Goal: Transaction & Acquisition: Purchase product/service

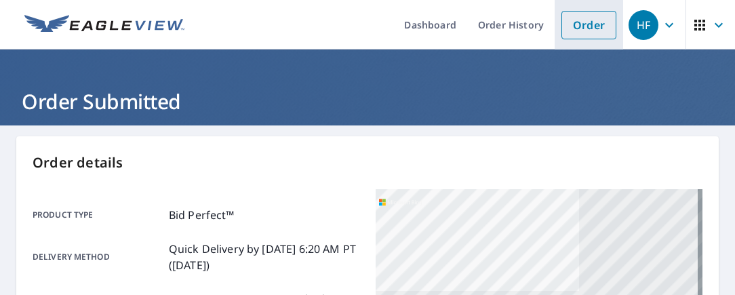
drag, startPoint x: 0, startPoint y: 0, endPoint x: 583, endPoint y: 22, distance: 583.5
click at [583, 22] on link "Order" at bounding box center [588, 25] width 55 height 28
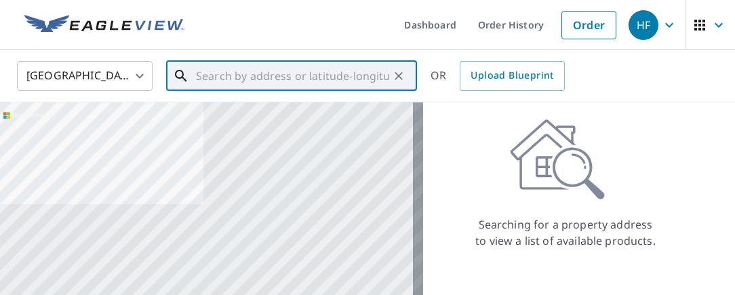
click at [298, 77] on input "text" at bounding box center [292, 76] width 193 height 38
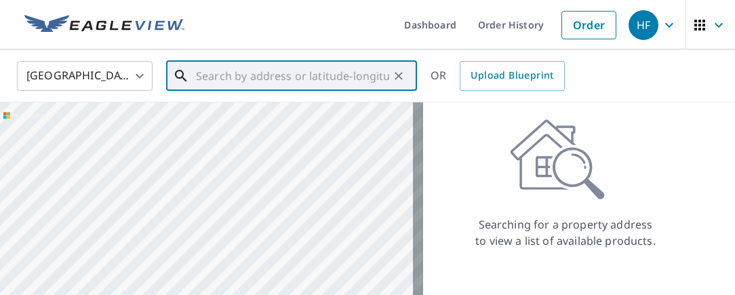
paste input "[STREET_ADDRESS]"
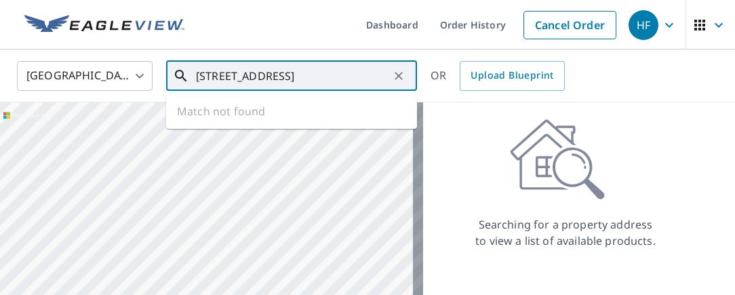
scroll to position [0, 43]
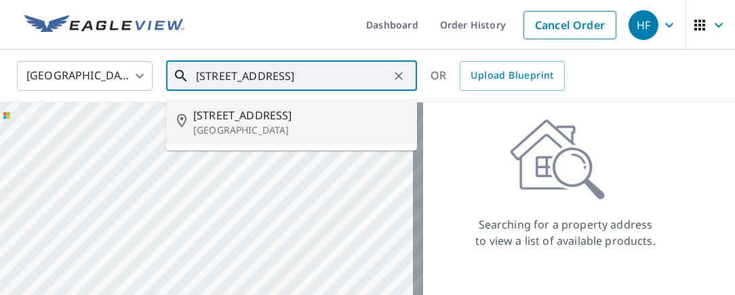
click at [248, 117] on span "[STREET_ADDRESS]" at bounding box center [299, 115] width 213 height 16
type input "[STREET_ADDRESS]"
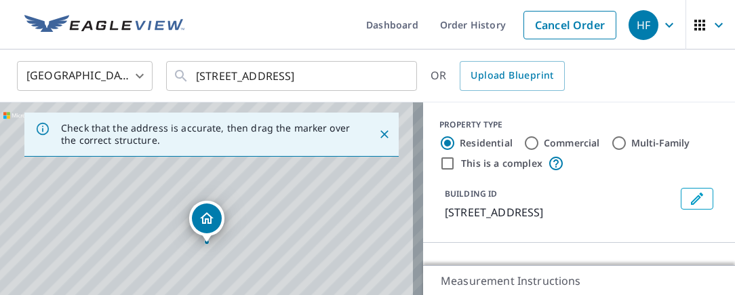
scroll to position [0, 0]
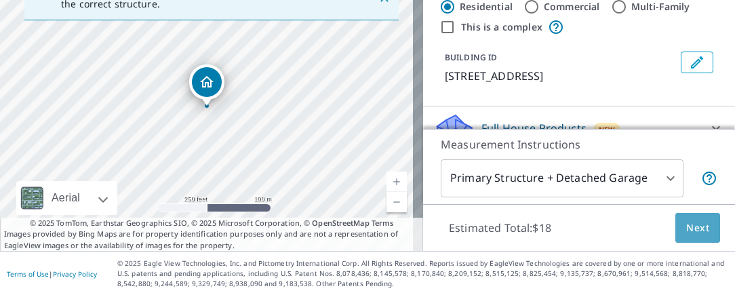
click at [686, 228] on span "Next" at bounding box center [697, 228] width 23 height 17
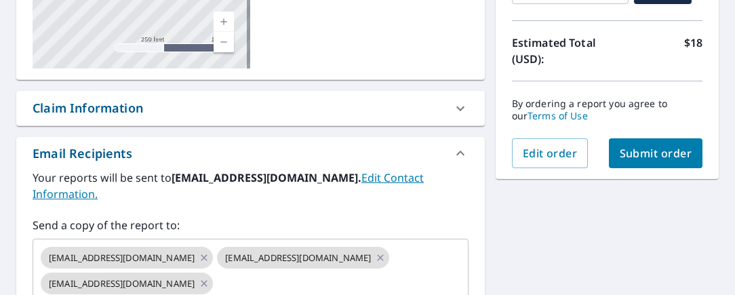
scroll to position [473, 0]
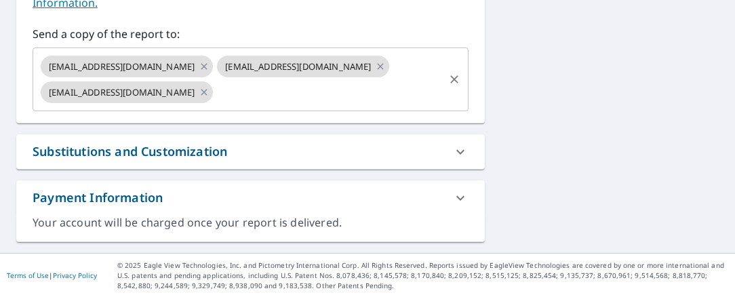
click at [240, 98] on input "text" at bounding box center [328, 92] width 226 height 26
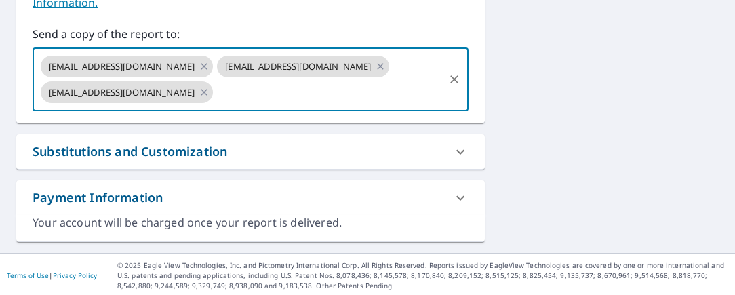
paste input "[EMAIL_ADDRESS][DOMAIN_NAME]"
type input "[EMAIL_ADDRESS][DOMAIN_NAME]"
checkbox input "true"
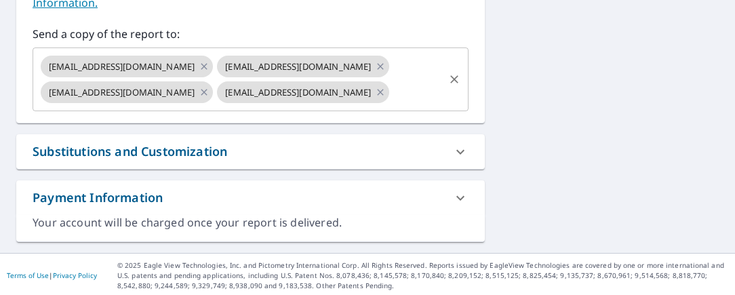
click at [394, 92] on input "text" at bounding box center [416, 92] width 50 height 26
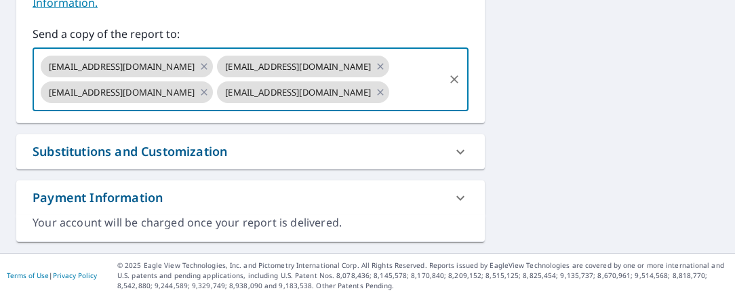
paste input "[EMAIL_ADDRESS][DOMAIN_NAME]"
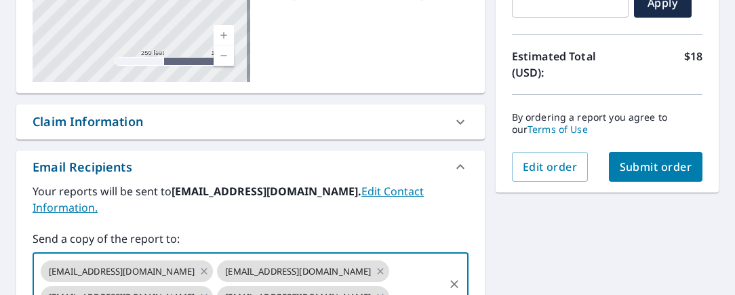
scroll to position [270, 0]
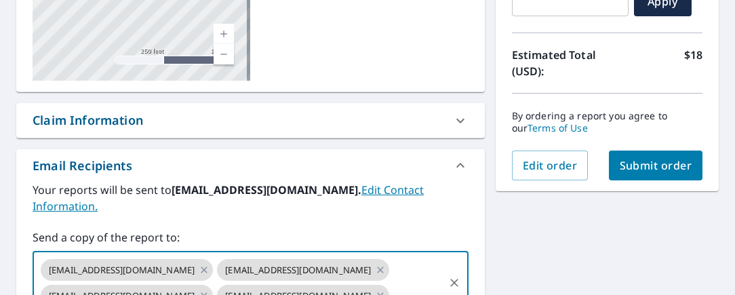
type input "[EMAIL_ADDRESS][DOMAIN_NAME]"
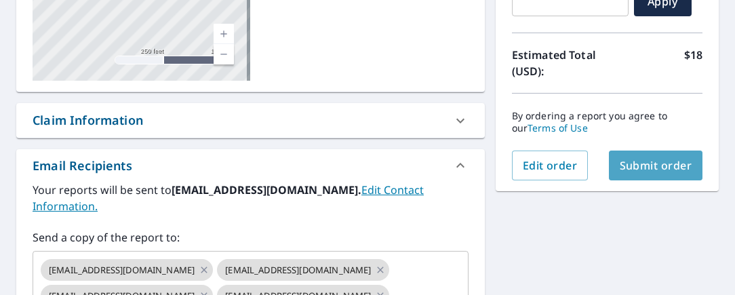
click at [633, 158] on span "Submit order" at bounding box center [656, 165] width 73 height 15
checkbox input "true"
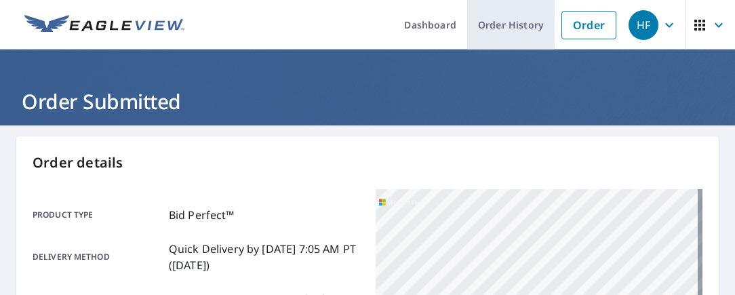
drag, startPoint x: 502, startPoint y: 31, endPoint x: 480, endPoint y: 33, distance: 22.5
click at [502, 31] on link "Order History" at bounding box center [510, 24] width 87 height 49
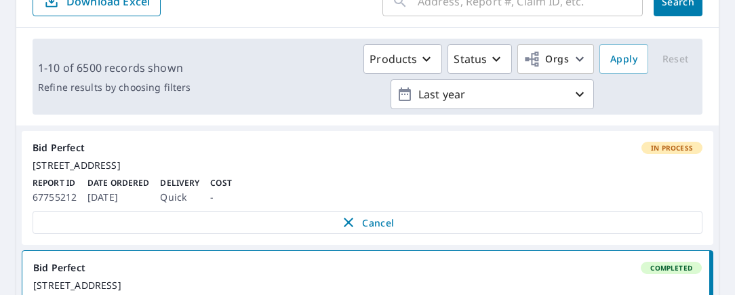
scroll to position [203, 0]
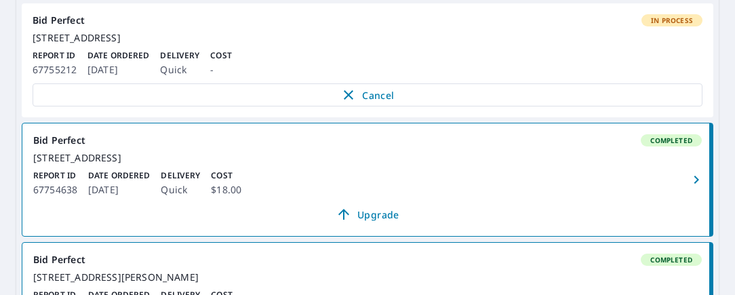
scroll to position [339, 0]
